Goal: Obtain resource: Obtain resource

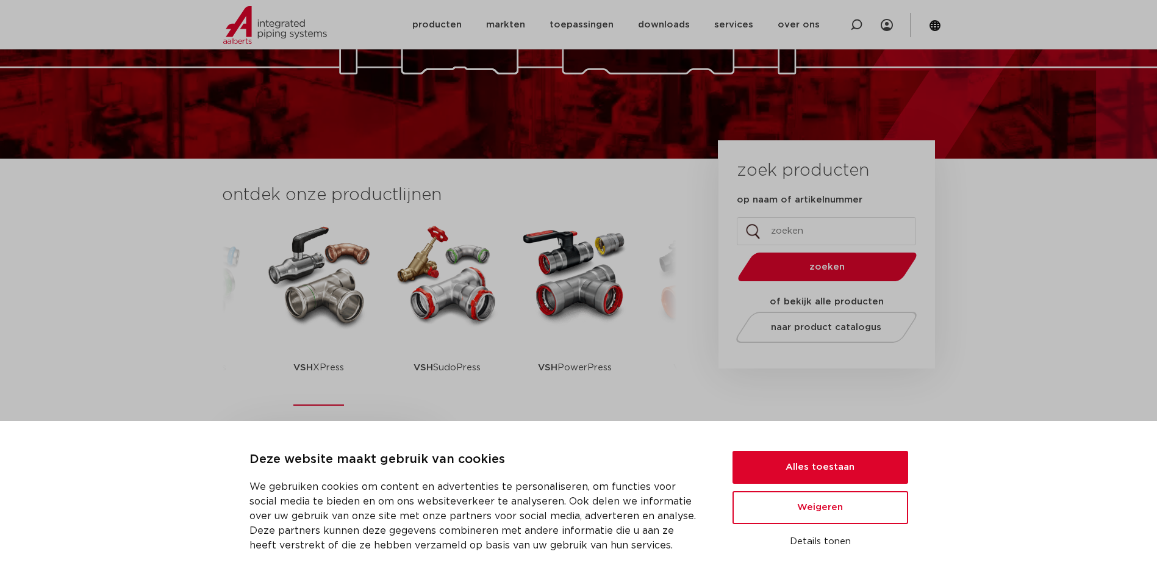
click at [300, 303] on img at bounding box center [319, 275] width 110 height 110
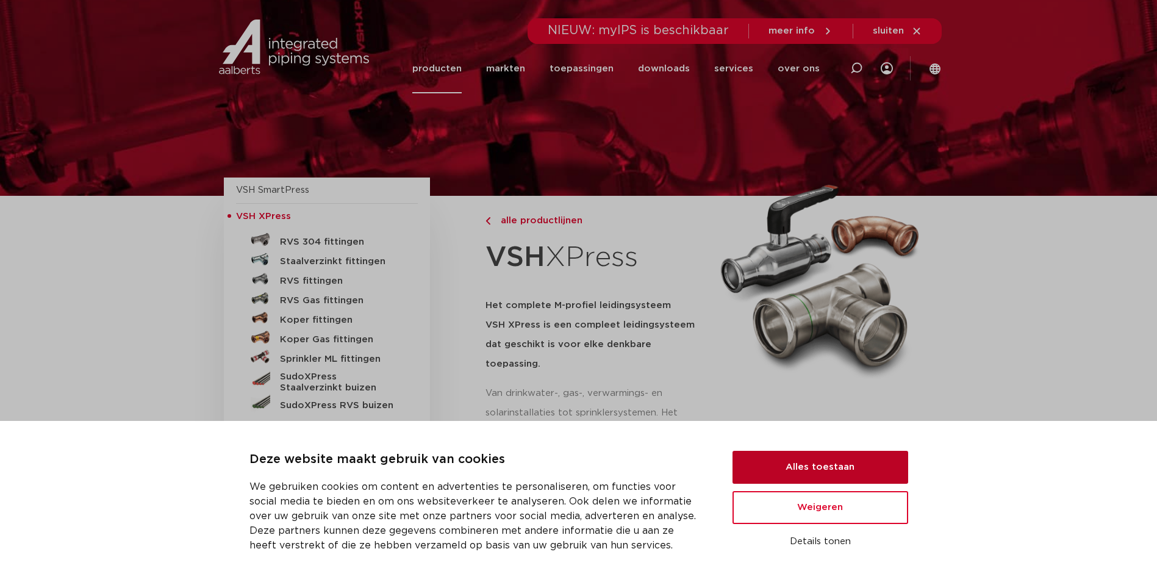
click at [790, 478] on button "Alles toestaan" at bounding box center [821, 467] width 176 height 33
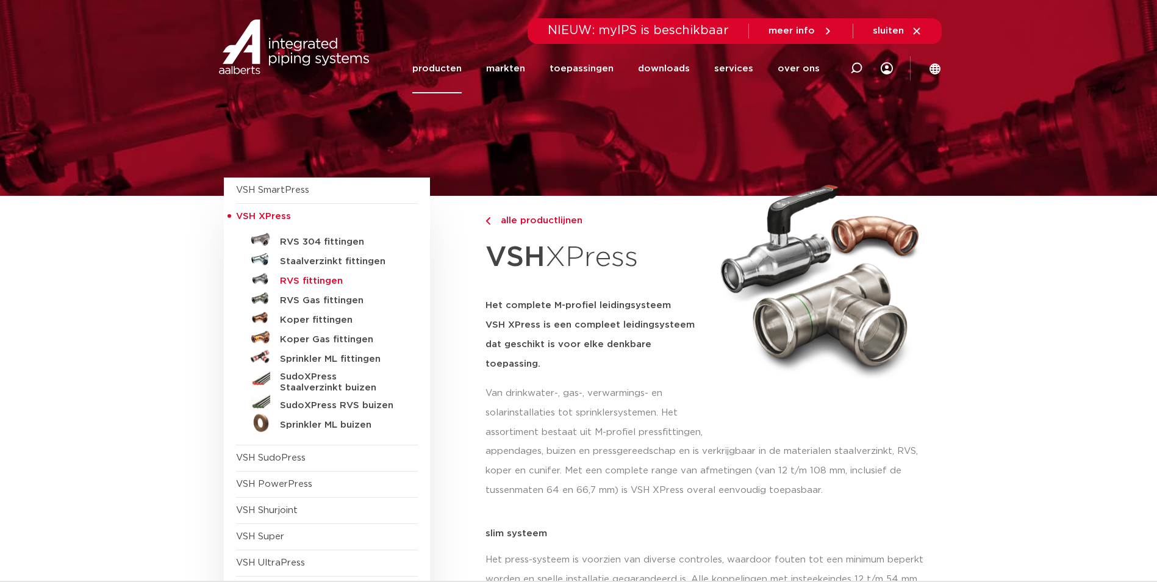
click at [317, 279] on h5 "RVS fittingen" at bounding box center [340, 281] width 121 height 11
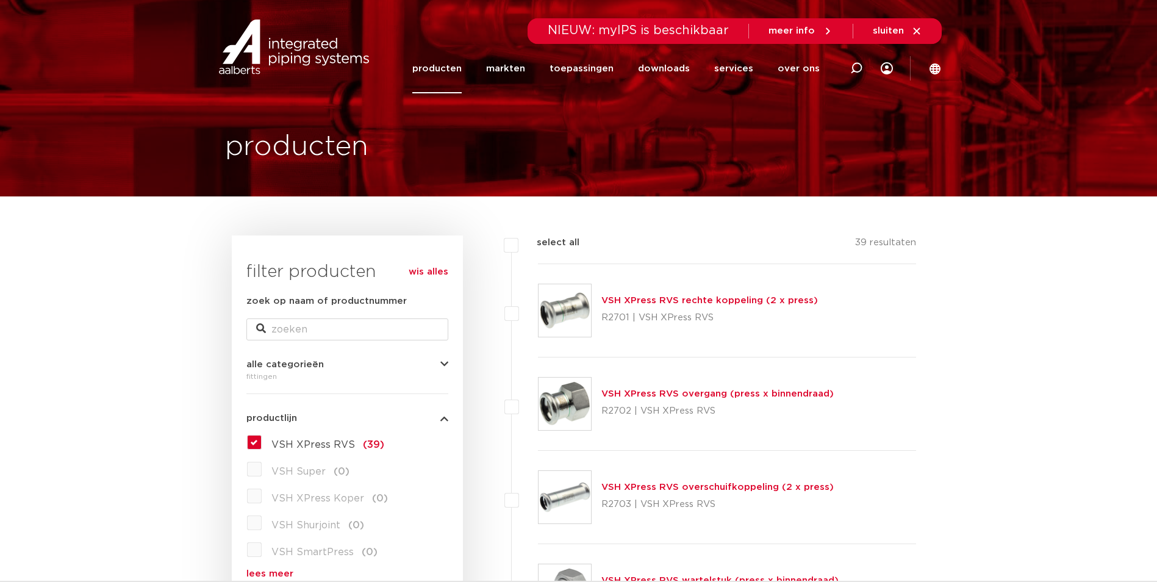
click at [631, 302] on link "VSH XPress RVS rechte koppeling (2 x press)" at bounding box center [710, 300] width 217 height 9
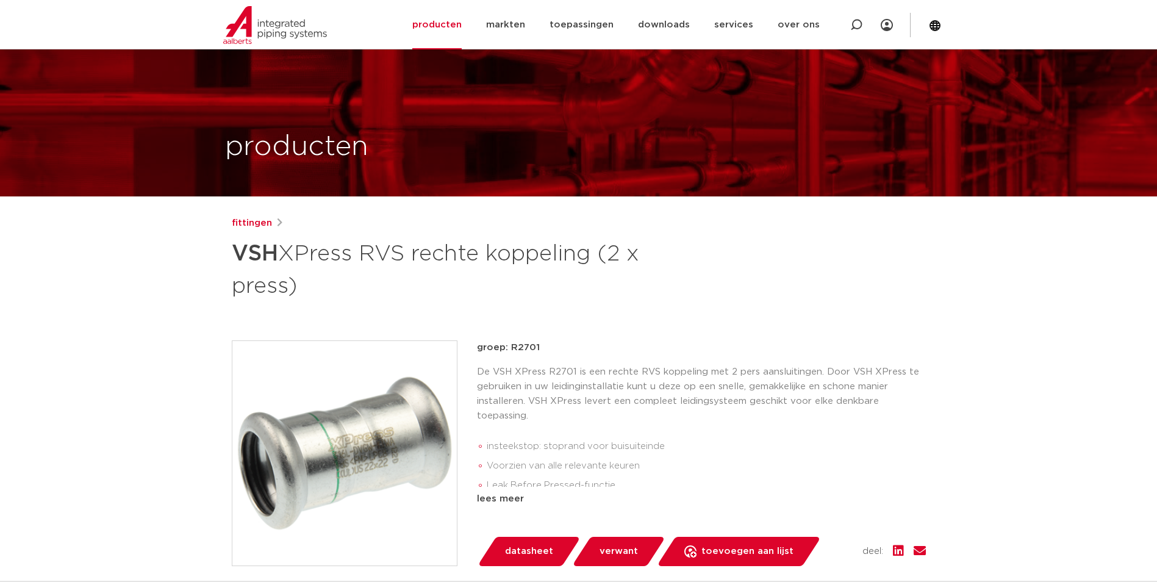
scroll to position [61, 0]
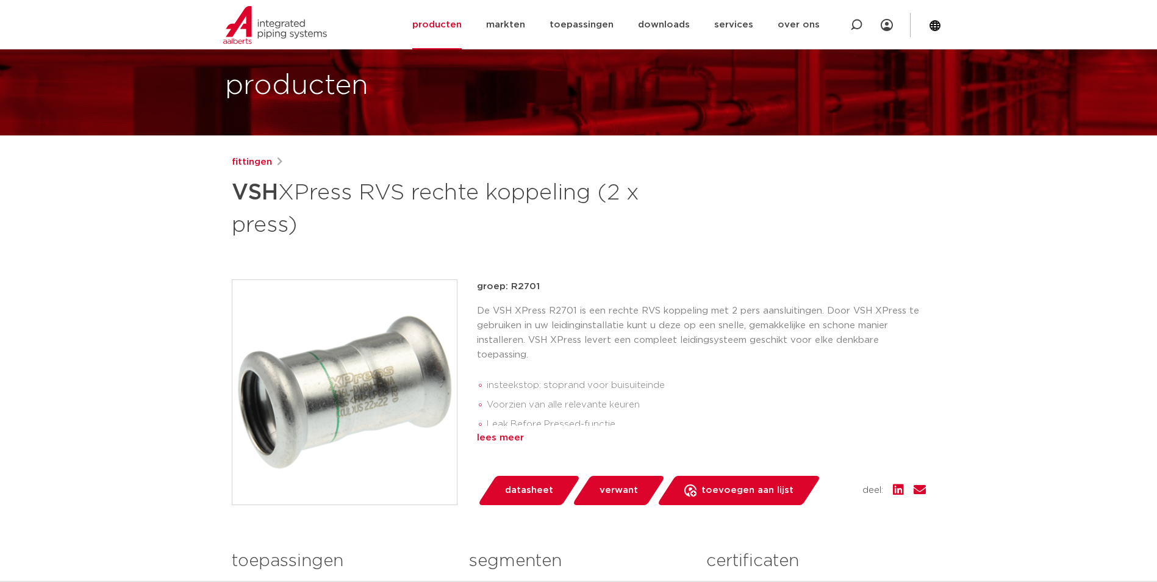
click at [512, 438] on div "lees meer" at bounding box center [701, 438] width 449 height 15
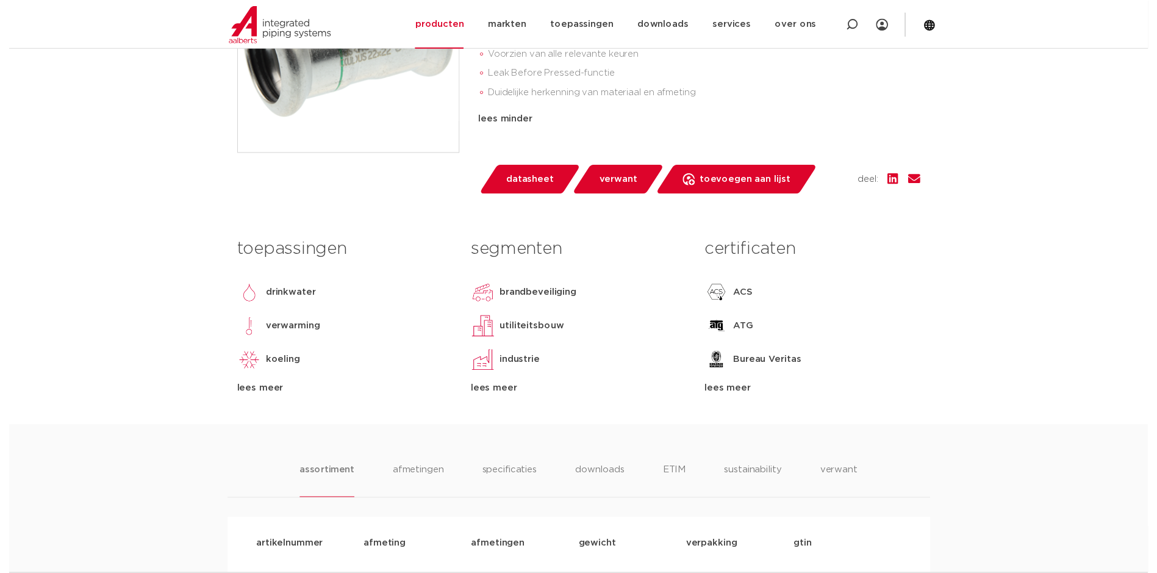
scroll to position [427, 0]
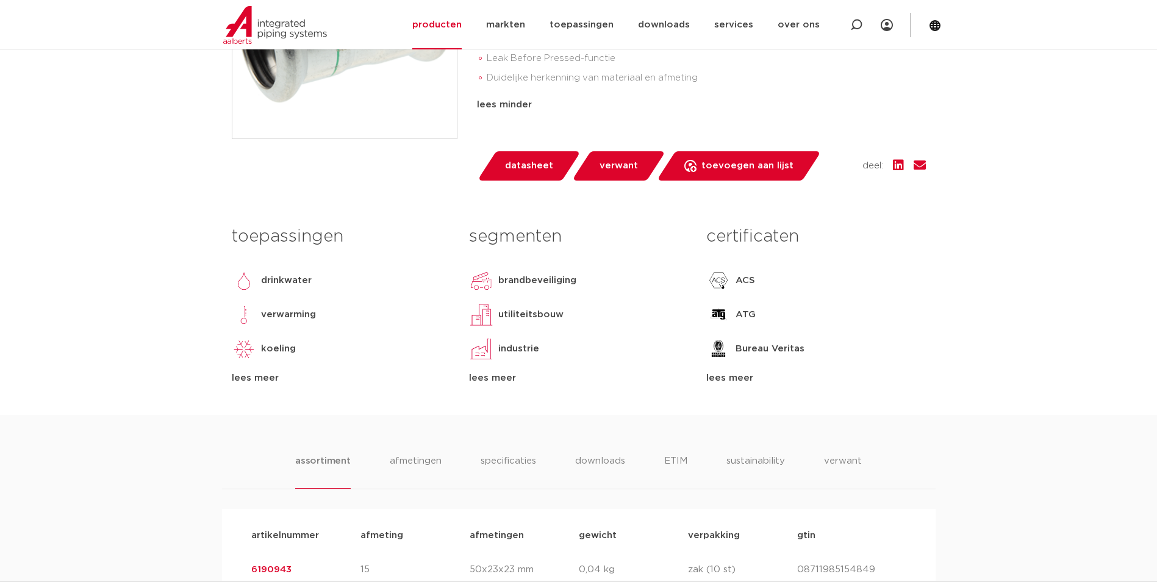
click at [533, 164] on span "datasheet" at bounding box center [529, 166] width 48 height 20
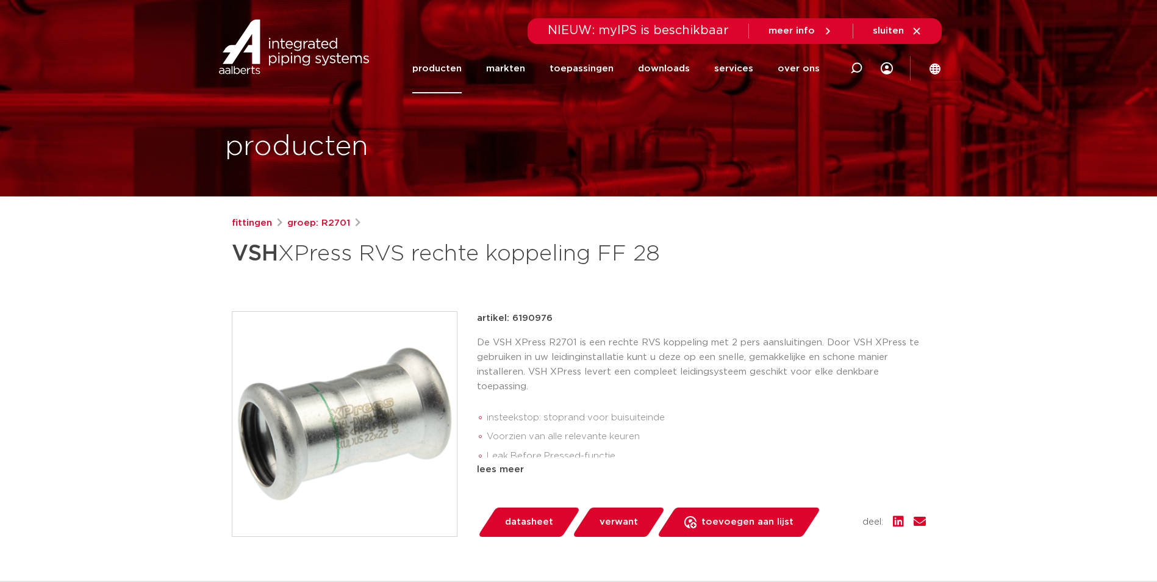
click at [514, 313] on div "artikel: 6190976" at bounding box center [701, 318] width 449 height 15
